Goal: Book appointment/travel/reservation

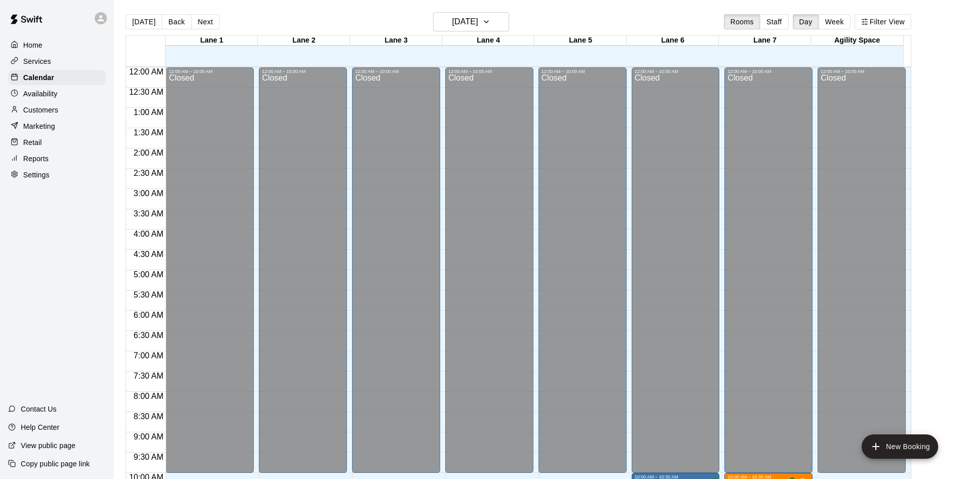
scroll to position [325, 0]
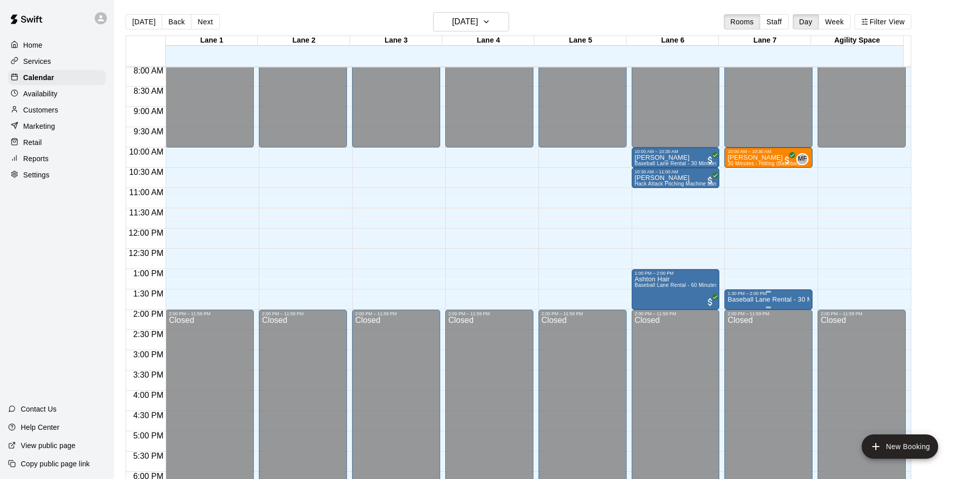
click at [767, 299] on p "Baseball Lane Rental - 30 Minutes" at bounding box center [769, 299] width 82 height 0
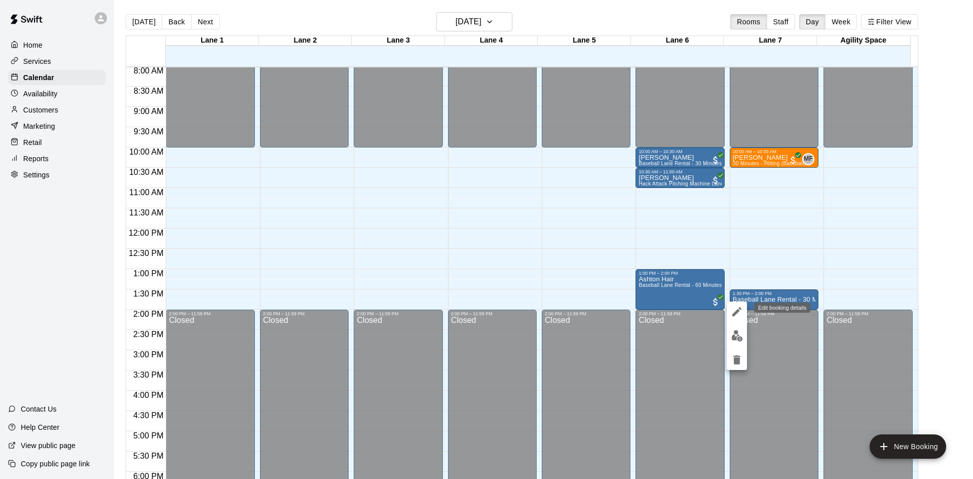
click at [741, 315] on icon "edit" at bounding box center [737, 312] width 12 height 12
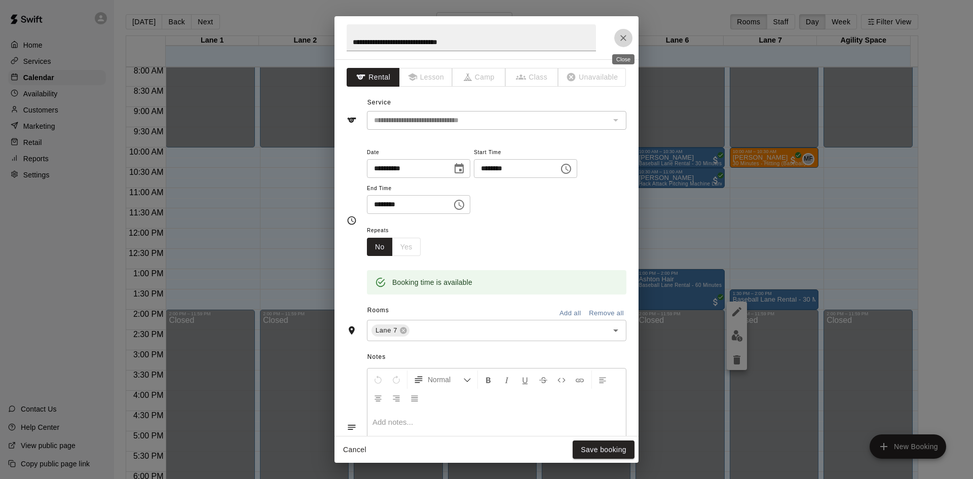
click at [622, 38] on icon "Close" at bounding box center [623, 38] width 10 height 10
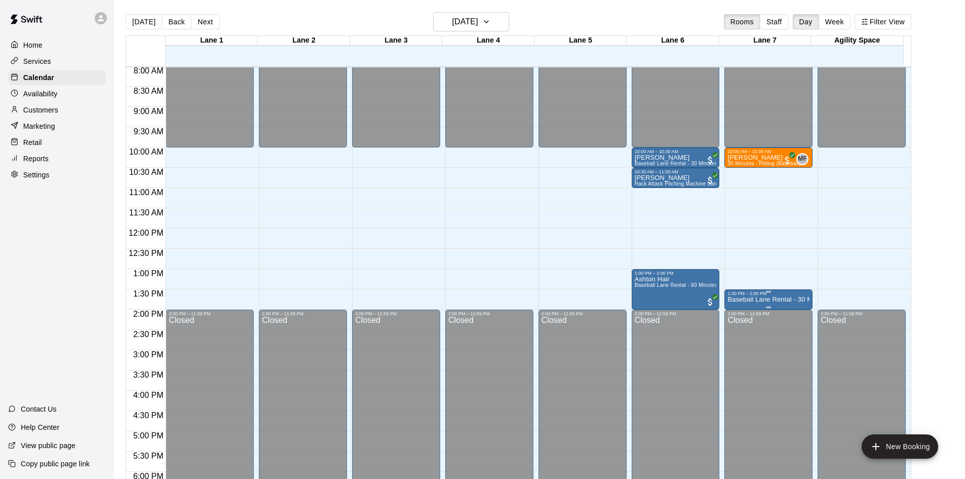
click at [770, 299] on p "Baseball Lane Rental - 30 Minutes" at bounding box center [769, 299] width 82 height 0
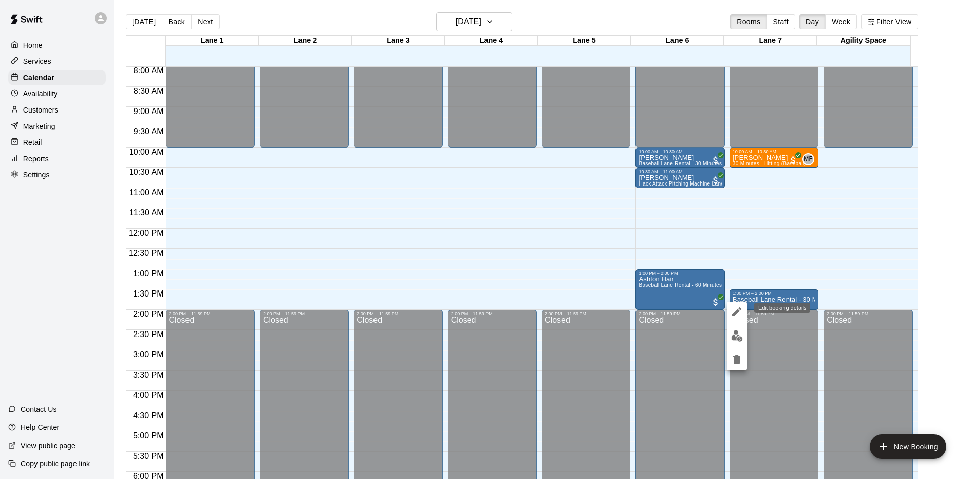
click at [741, 312] on icon "edit" at bounding box center [737, 312] width 12 height 12
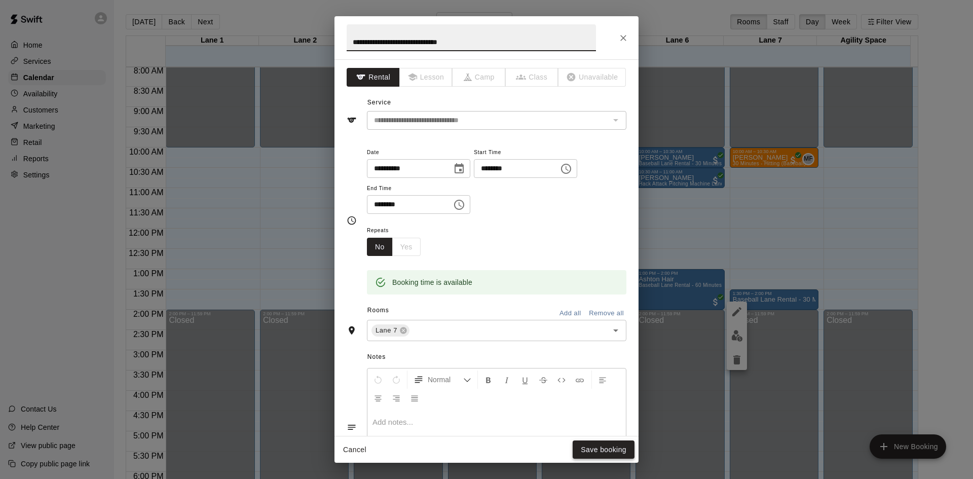
click at [621, 445] on button "Save booking" at bounding box center [604, 449] width 62 height 19
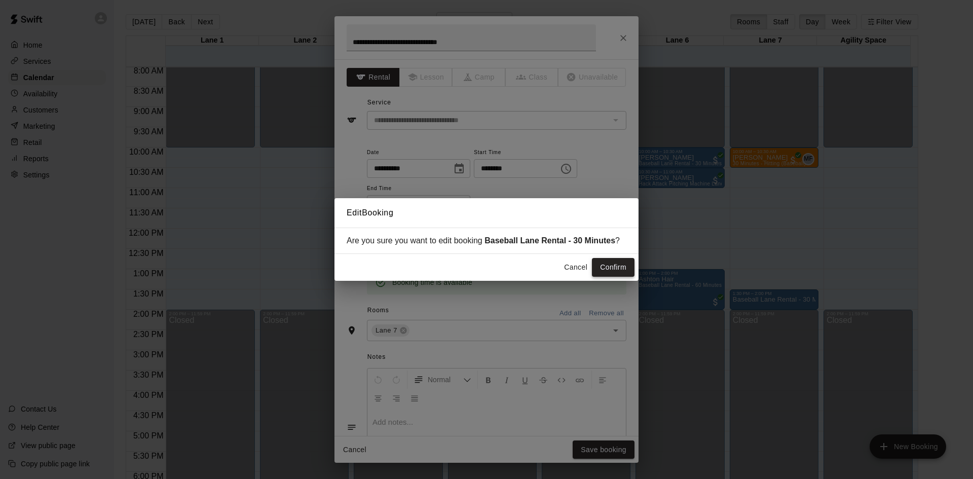
click at [615, 270] on button "Confirm" at bounding box center [613, 267] width 43 height 19
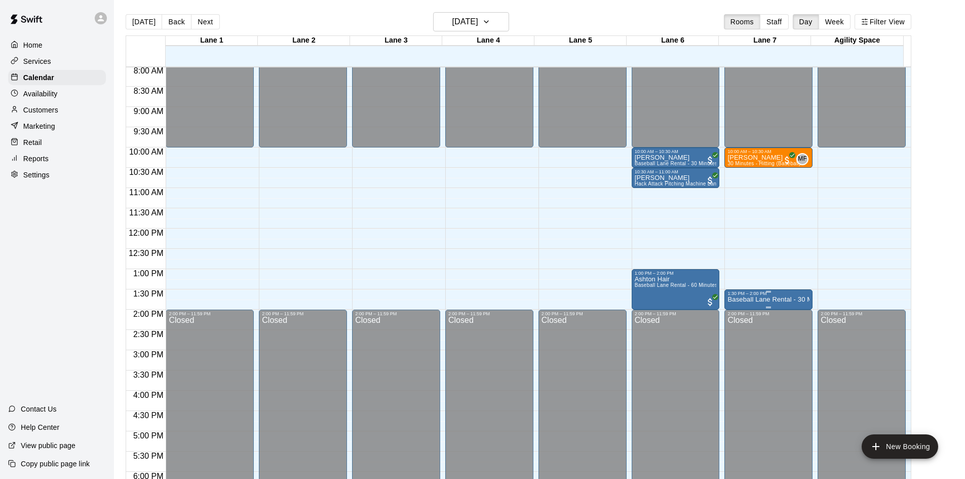
click at [780, 299] on p "Baseball Lane Rental - 30 Minutes" at bounding box center [769, 299] width 82 height 0
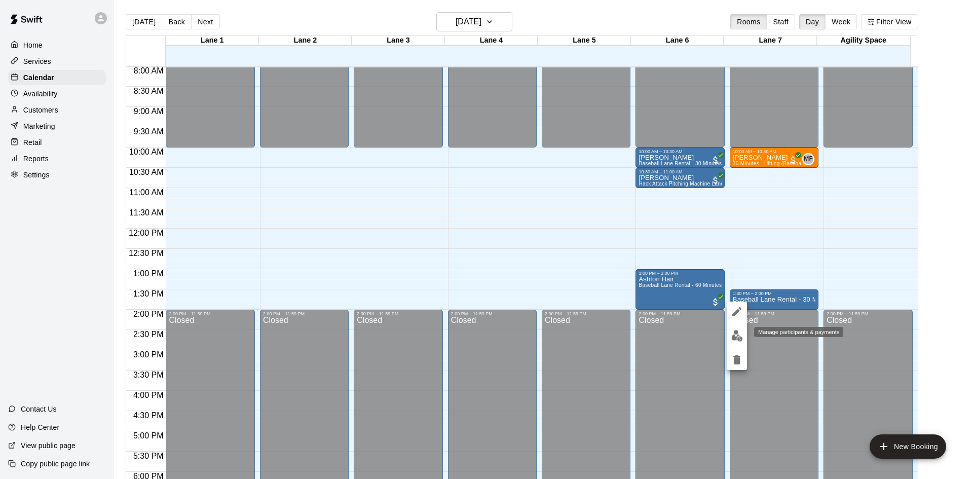
click at [736, 334] on img "edit" at bounding box center [737, 336] width 12 height 12
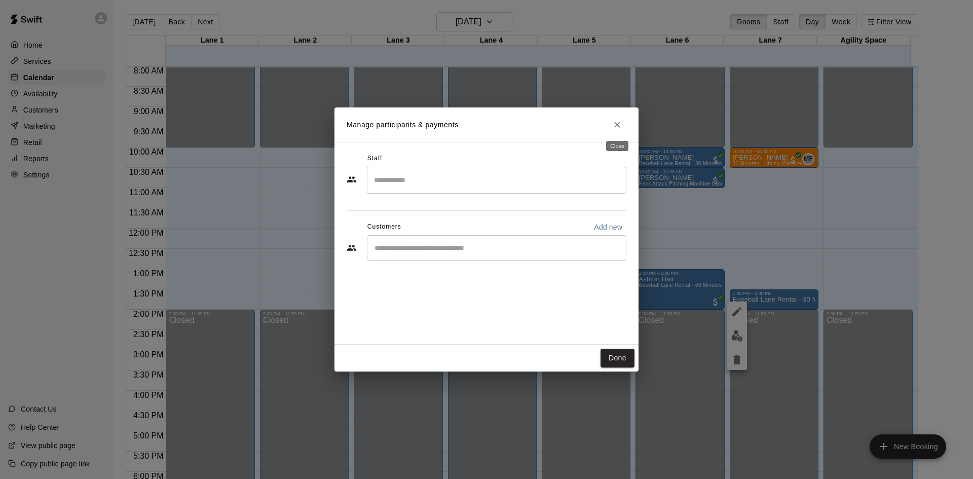
click at [612, 124] on icon "Close" at bounding box center [617, 125] width 10 height 10
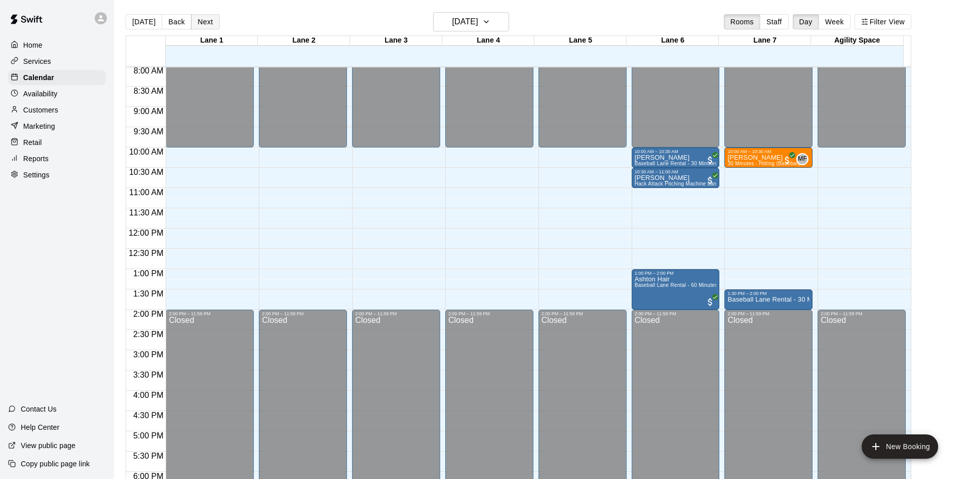
click at [196, 20] on button "Next" at bounding box center [205, 21] width 28 height 15
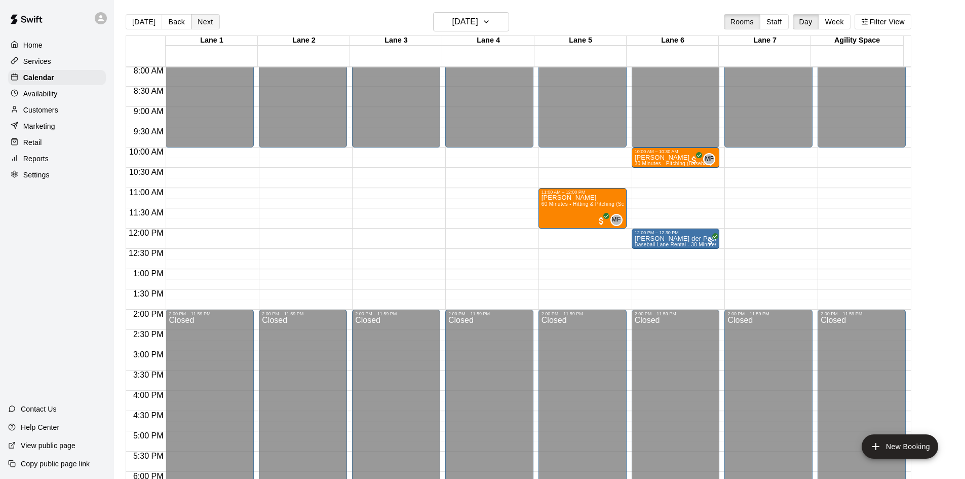
click at [196, 20] on button "Next" at bounding box center [205, 21] width 28 height 15
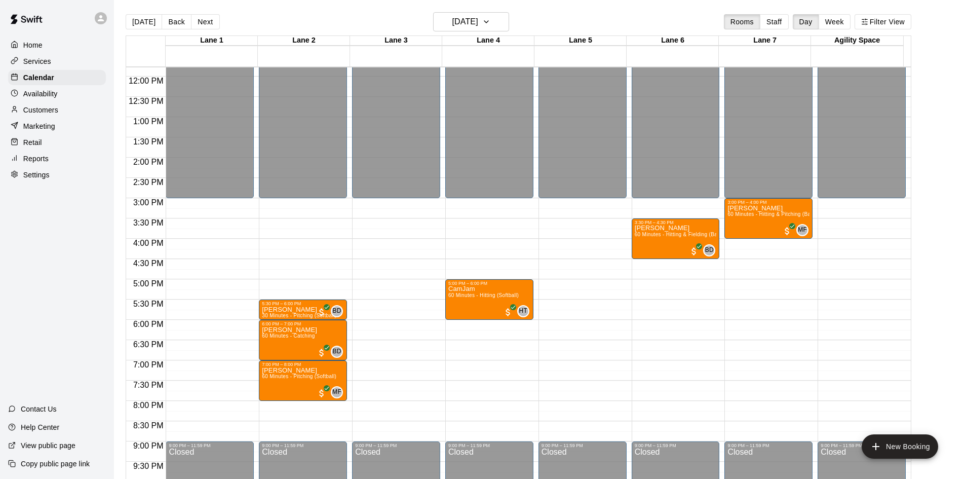
scroll to position [528, 0]
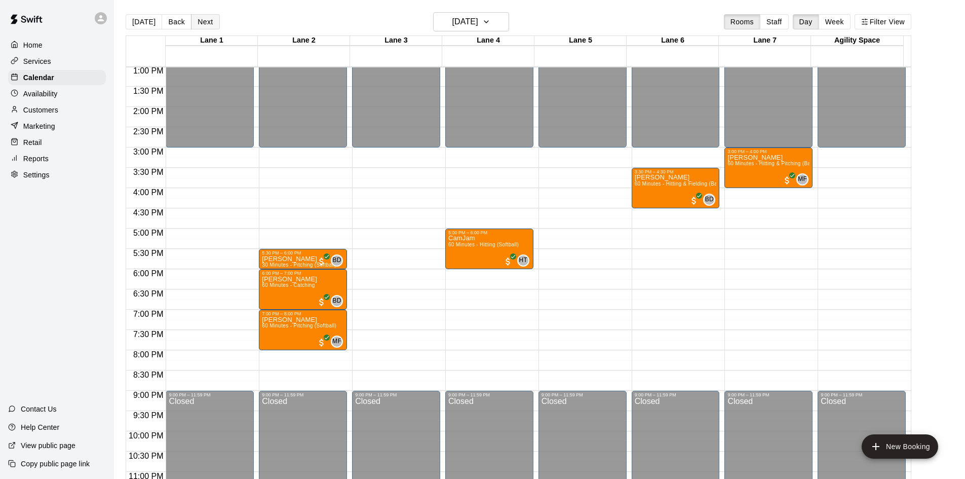
click at [206, 22] on button "Next" at bounding box center [205, 21] width 28 height 15
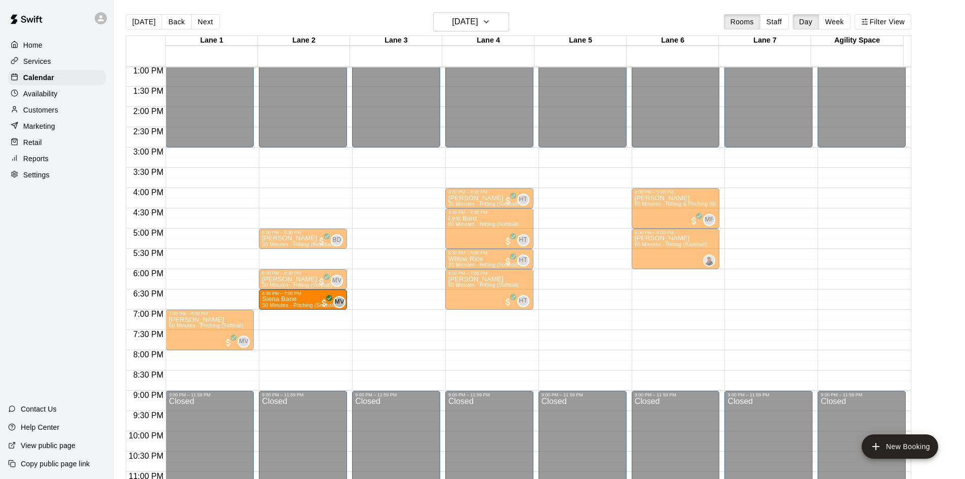
drag, startPoint x: 196, startPoint y: 300, endPoint x: 285, endPoint y: 309, distance: 89.6
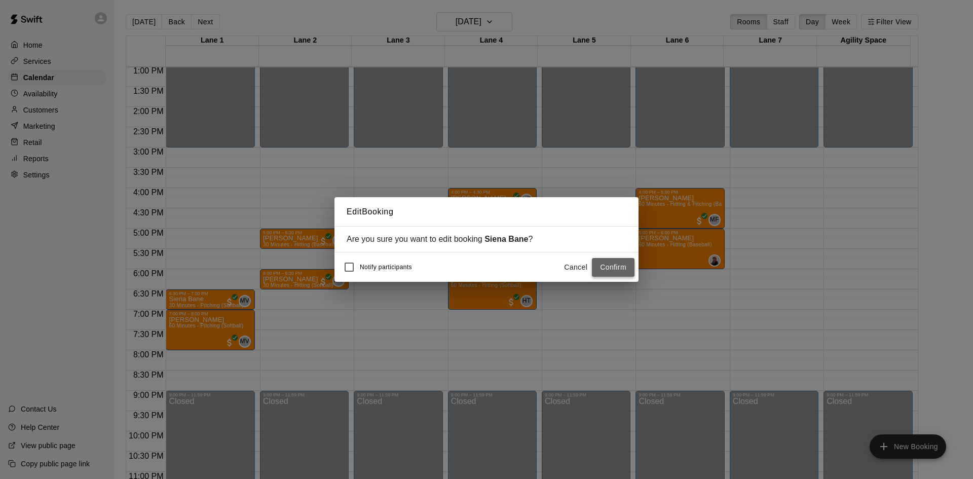
click at [605, 270] on button "Confirm" at bounding box center [613, 267] width 43 height 19
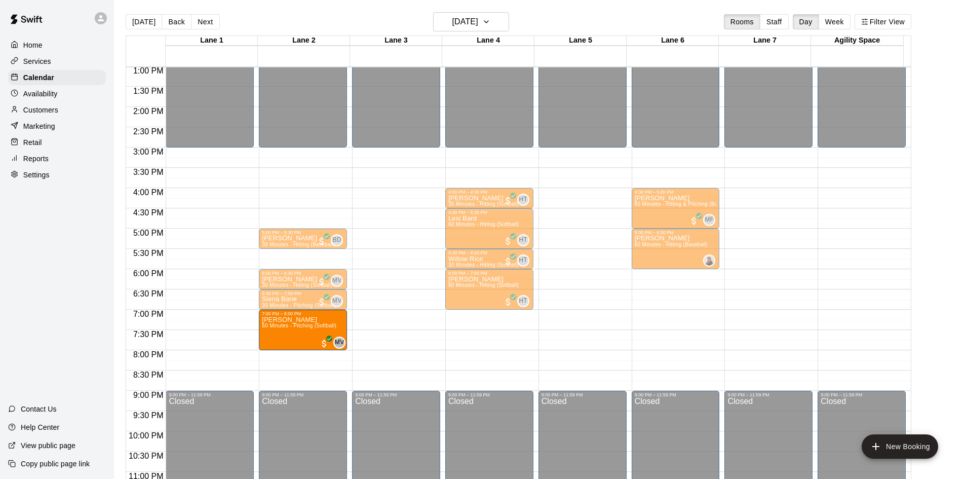
drag, startPoint x: 197, startPoint y: 323, endPoint x: 271, endPoint y: 331, distance: 74.9
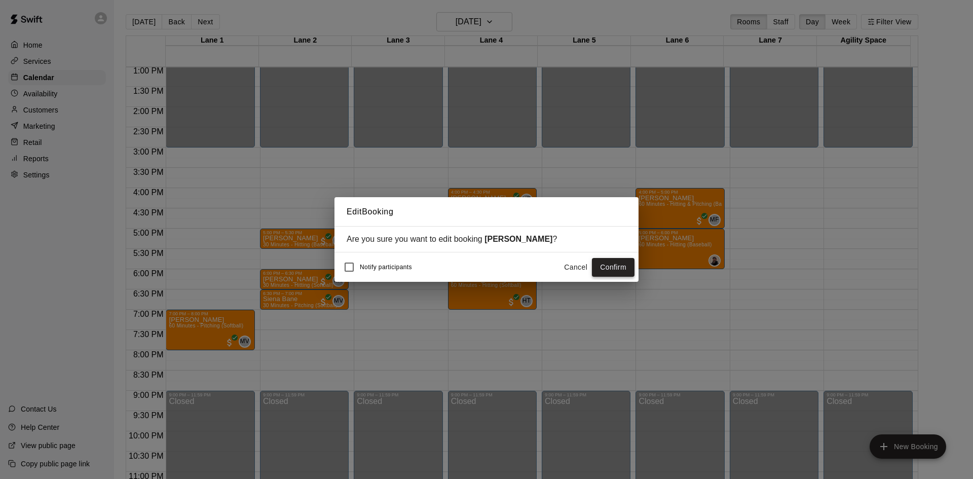
click at [612, 260] on button "Confirm" at bounding box center [613, 267] width 43 height 19
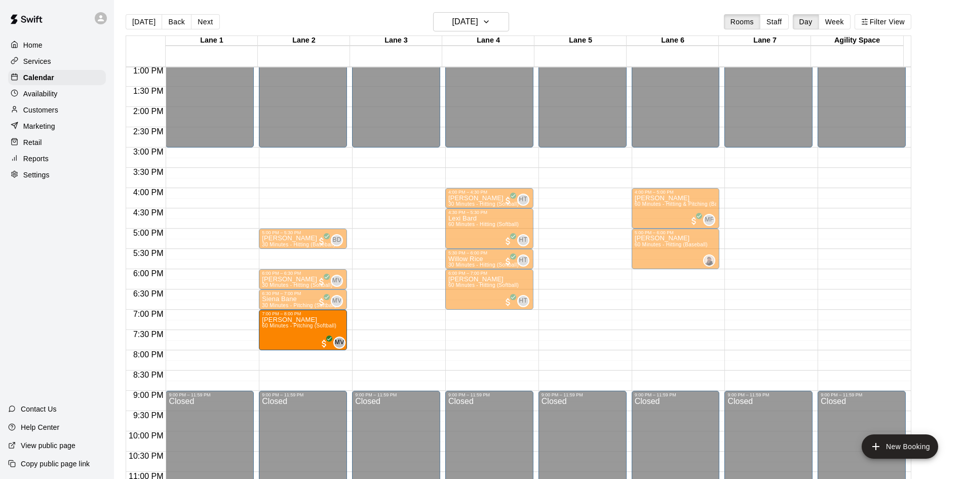
drag, startPoint x: 213, startPoint y: 333, endPoint x: 271, endPoint y: 336, distance: 57.8
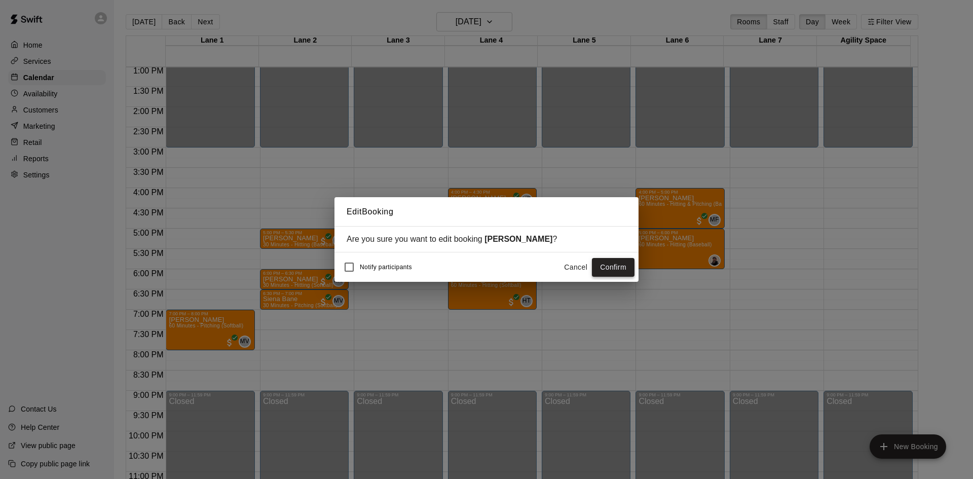
click at [598, 262] on button "Confirm" at bounding box center [613, 267] width 43 height 19
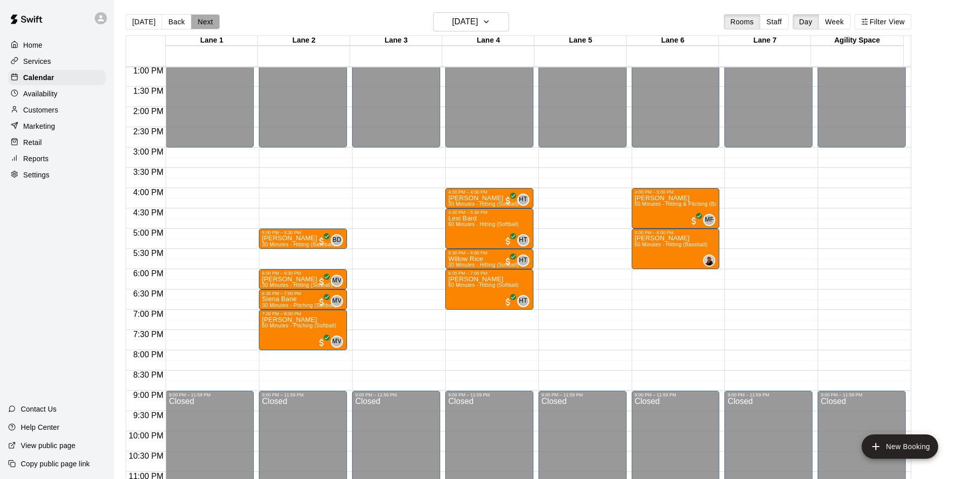
click at [201, 23] on button "Next" at bounding box center [205, 21] width 28 height 15
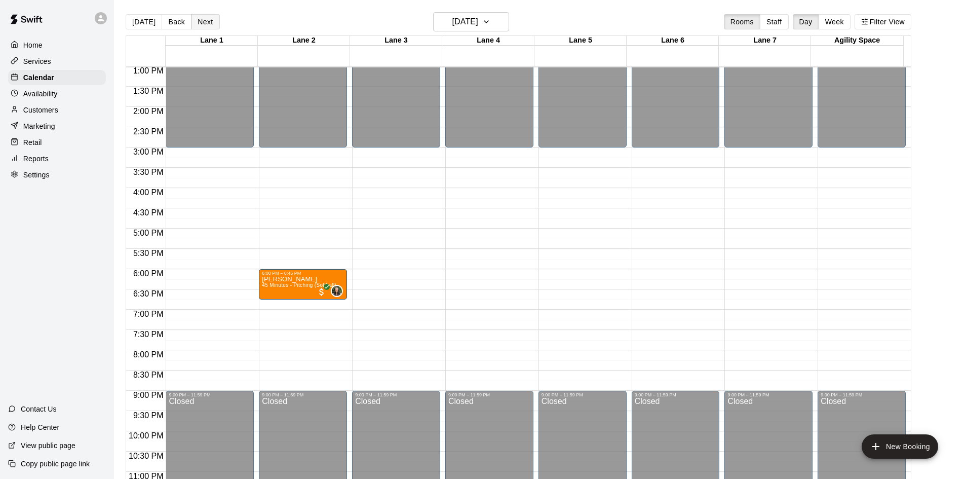
click at [201, 23] on button "Next" at bounding box center [205, 21] width 28 height 15
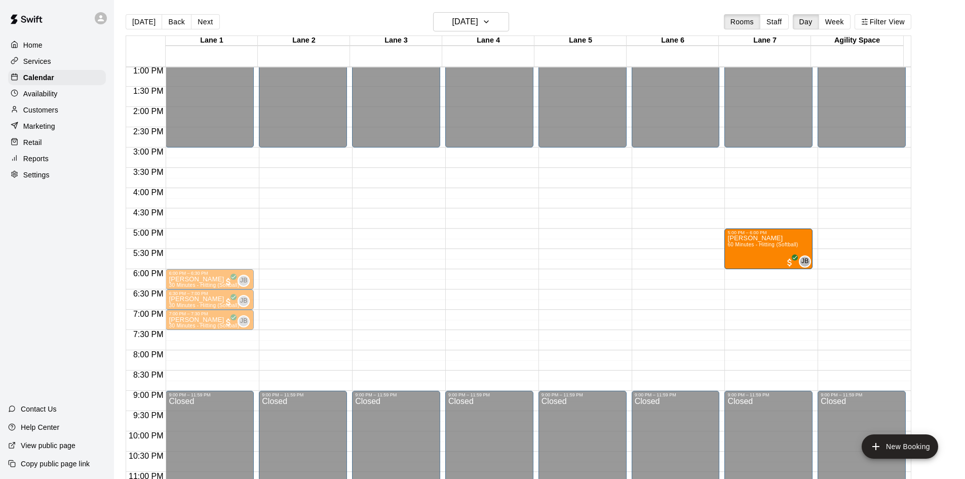
drag, startPoint x: 214, startPoint y: 252, endPoint x: 753, endPoint y: 255, distance: 539.6
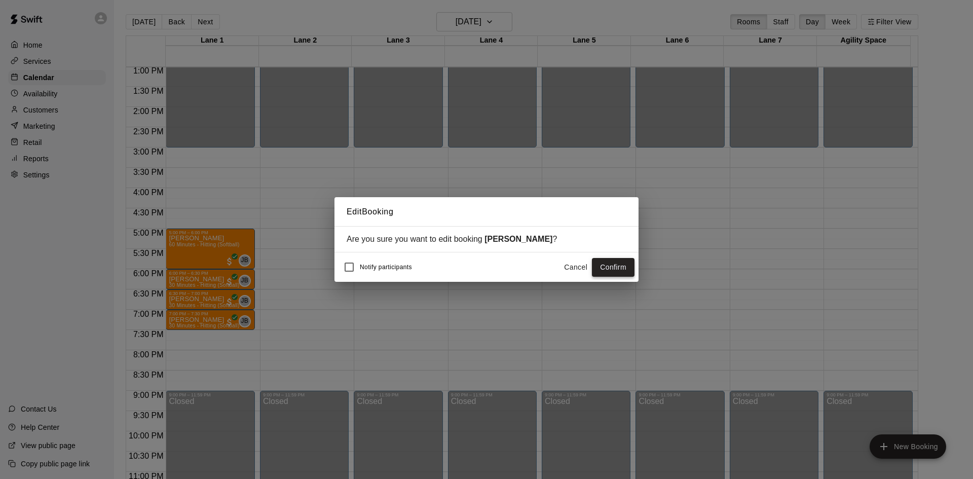
click at [608, 270] on button "Confirm" at bounding box center [613, 267] width 43 height 19
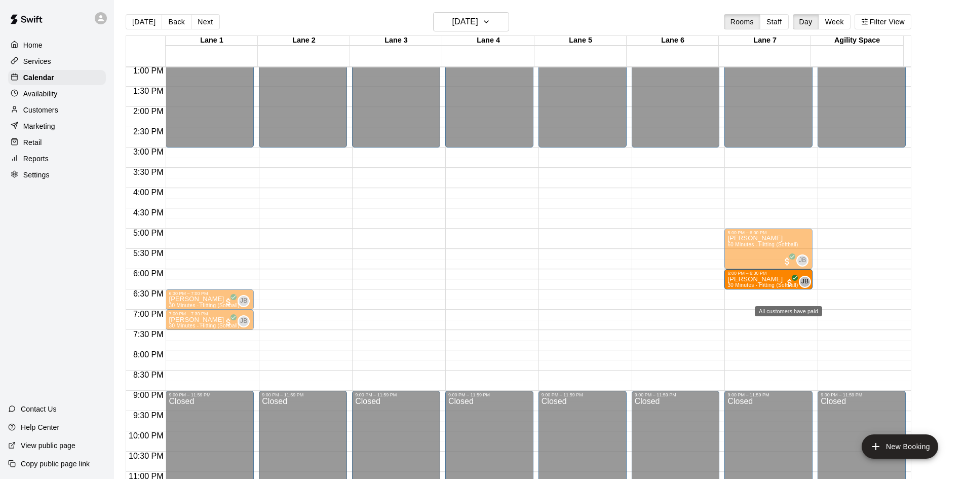
drag, startPoint x: 208, startPoint y: 279, endPoint x: 791, endPoint y: 285, distance: 583.2
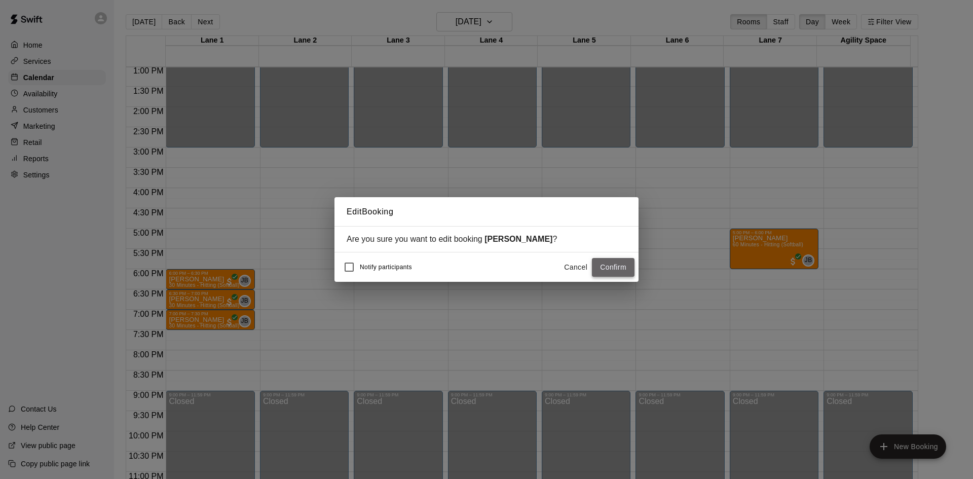
click at [611, 269] on button "Confirm" at bounding box center [613, 267] width 43 height 19
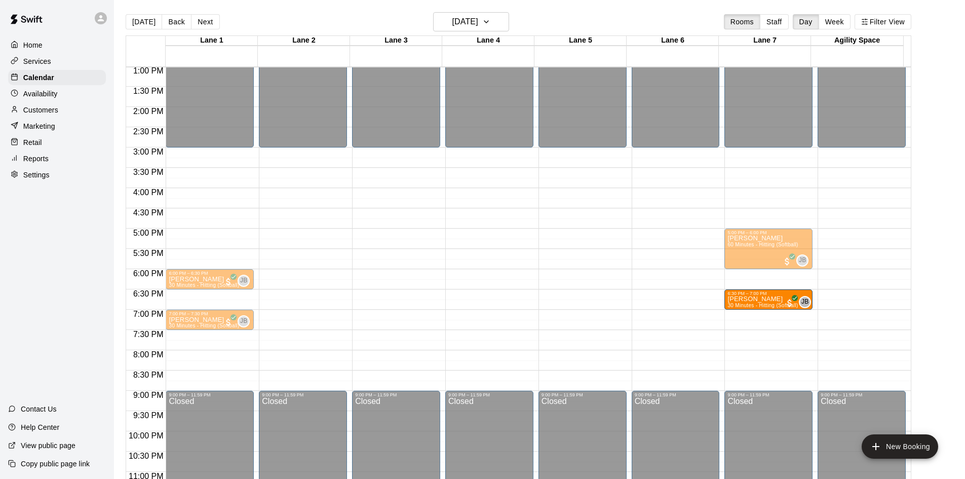
drag, startPoint x: 212, startPoint y: 301, endPoint x: 758, endPoint y: 303, distance: 546.2
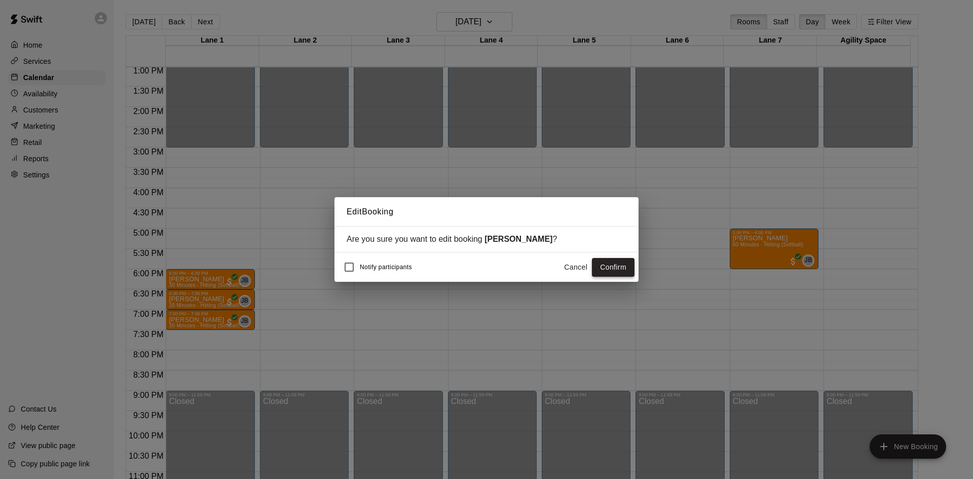
click at [624, 272] on button "Confirm" at bounding box center [613, 267] width 43 height 19
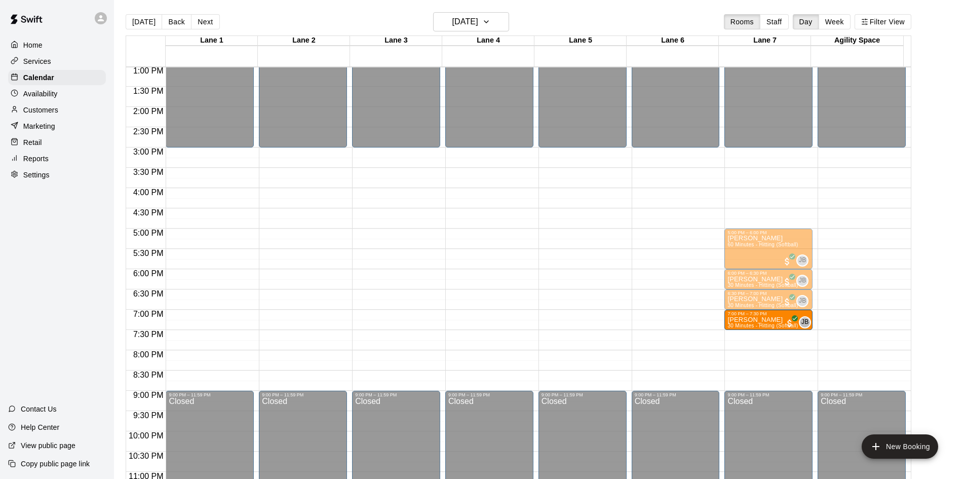
drag, startPoint x: 218, startPoint y: 322, endPoint x: 789, endPoint y: 329, distance: 571.5
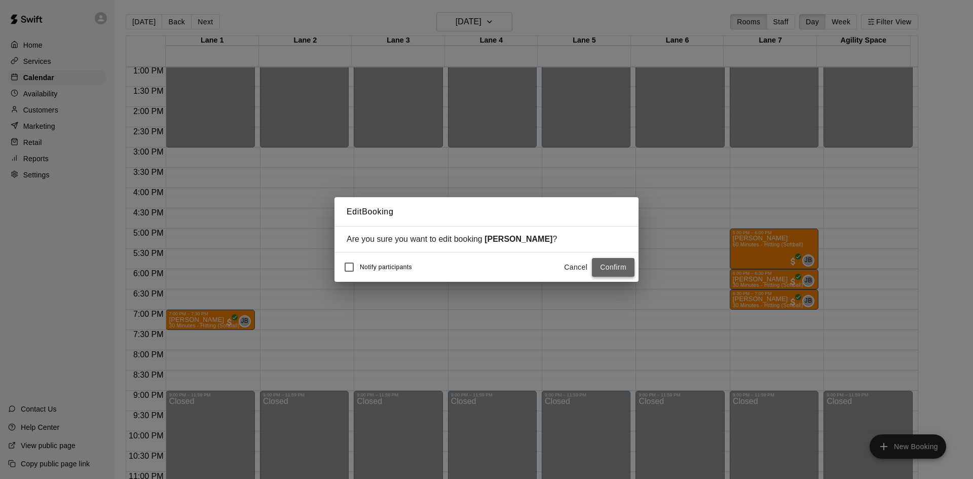
click at [604, 268] on button "Confirm" at bounding box center [613, 267] width 43 height 19
